Goal: Navigation & Orientation: Find specific page/section

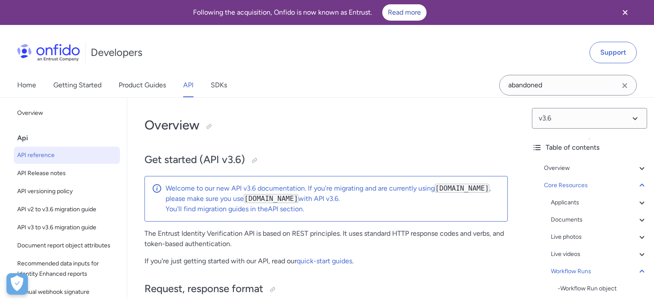
select select "http"
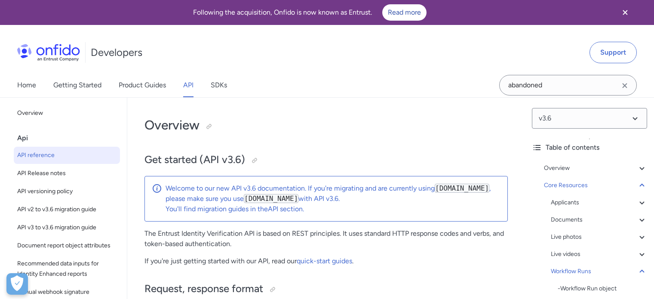
select select "http"
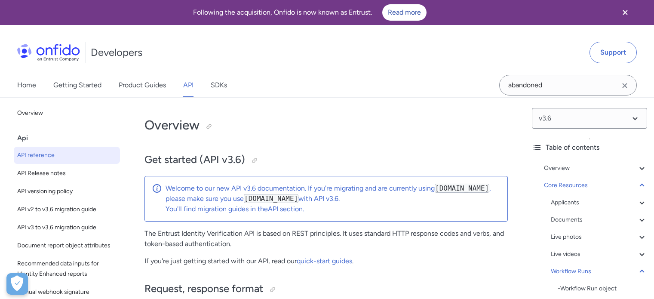
select select "http"
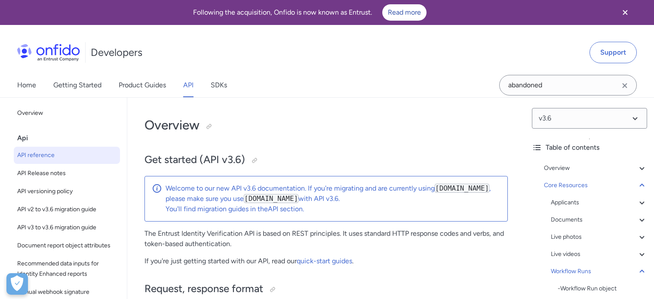
select select "http"
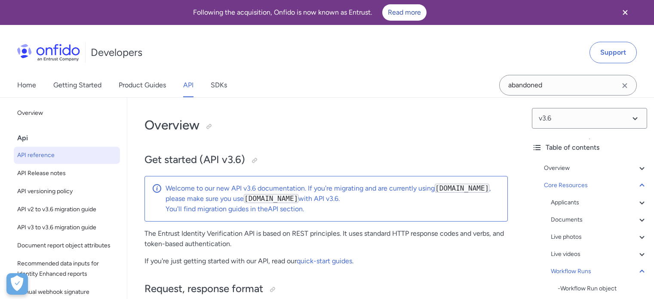
select select "http"
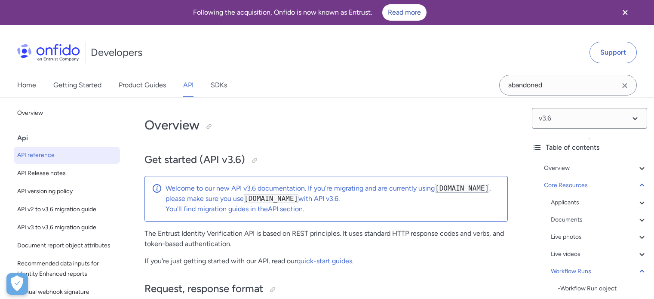
select select "http"
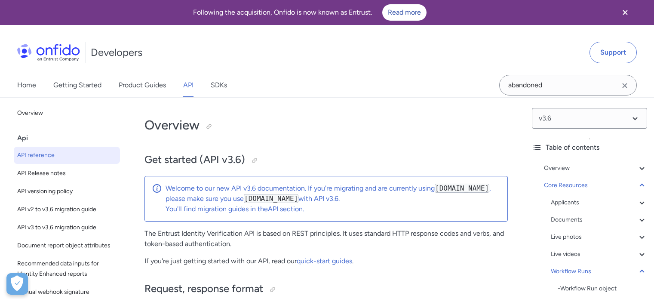
select select "http"
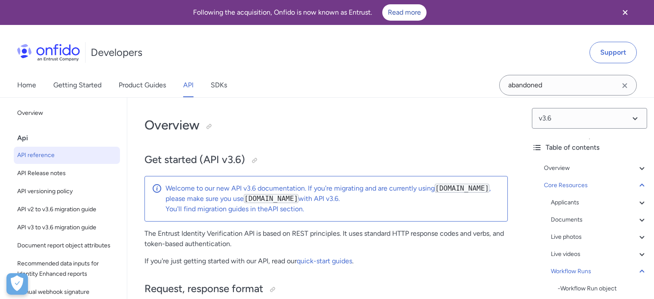
select select "http"
